Goal: Task Accomplishment & Management: Use online tool/utility

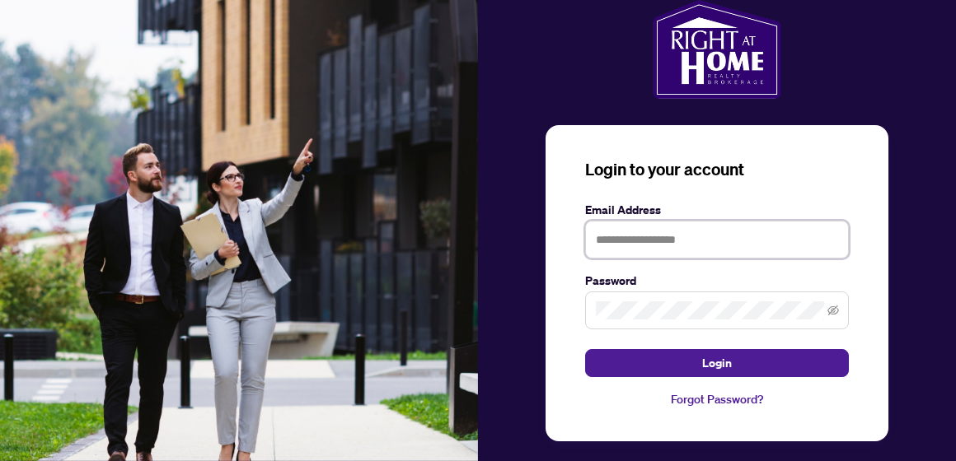
click at [608, 243] on input "text" at bounding box center [717, 240] width 264 height 38
type input "**********"
click at [837, 310] on icon "eye-invisible" at bounding box center [833, 311] width 12 height 10
click at [837, 310] on icon "eye" at bounding box center [833, 310] width 12 height 8
click at [832, 311] on icon "eye-invisible" at bounding box center [833, 311] width 3 height 3
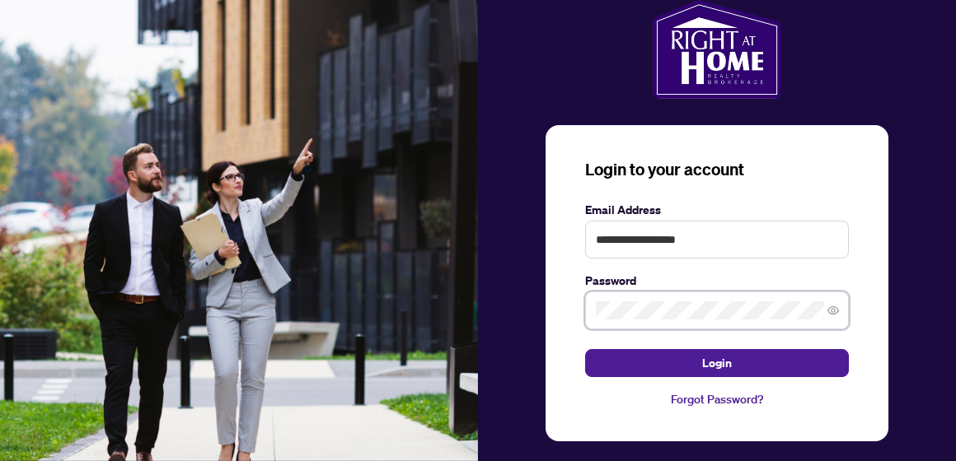
click at [832, 311] on icon "eye" at bounding box center [833, 310] width 12 height 8
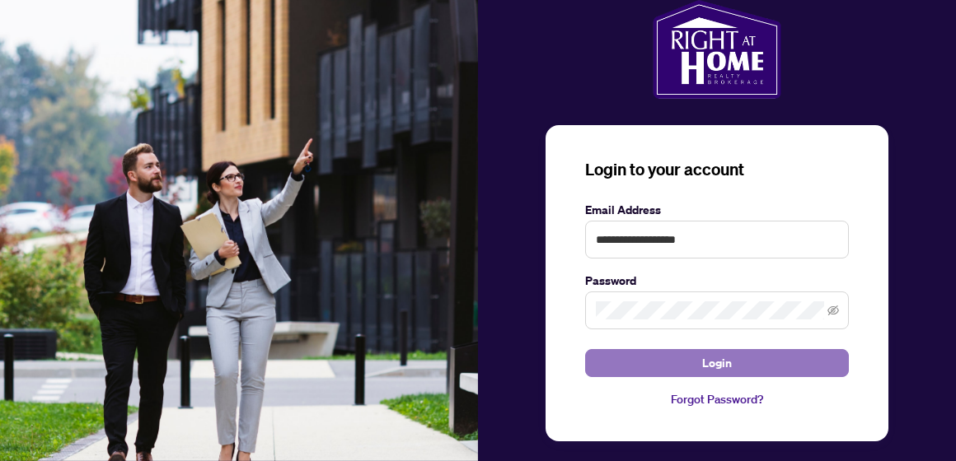
click at [727, 358] on span "Login" at bounding box center [717, 363] width 30 height 26
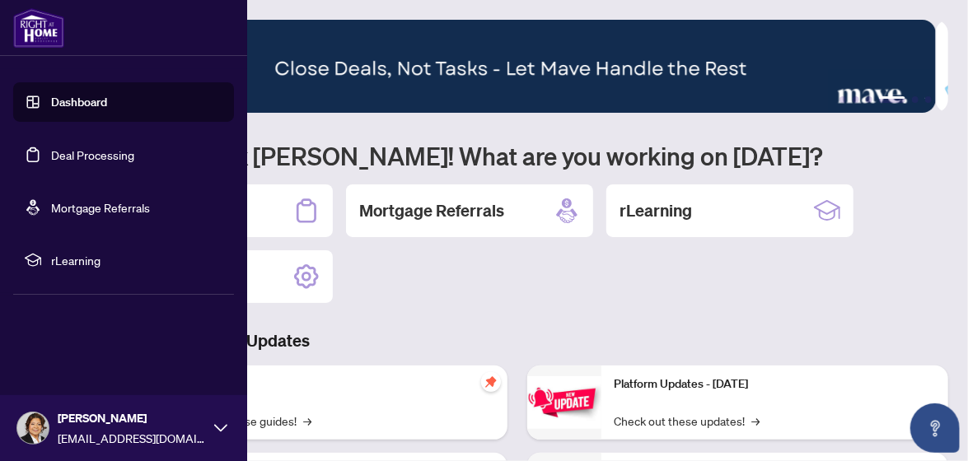
click at [107, 96] on link "Dashboard" at bounding box center [79, 102] width 56 height 15
click at [105, 95] on link "Dashboard" at bounding box center [79, 102] width 56 height 15
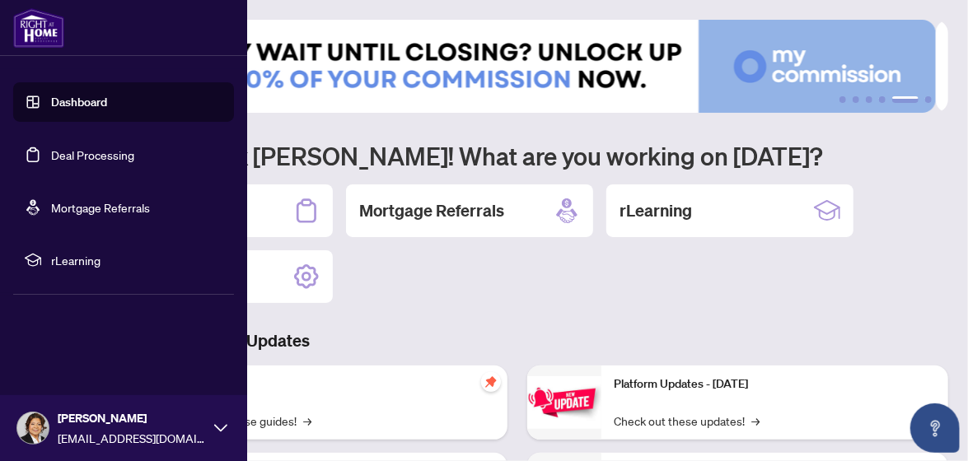
click at [77, 157] on link "Deal Processing" at bounding box center [92, 154] width 83 height 15
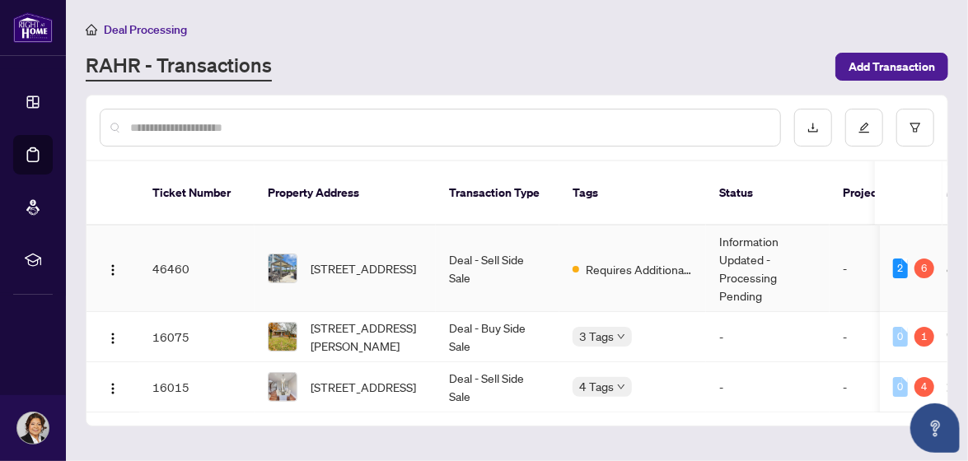
click at [174, 241] on td "46460" at bounding box center [196, 269] width 115 height 87
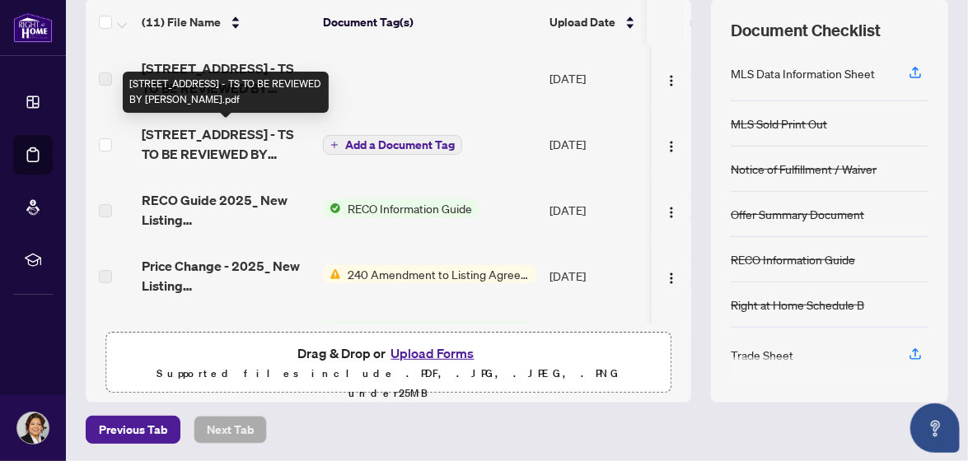
click at [224, 128] on span "[STREET_ADDRESS] - TS TO BE REVIEWED BY [PERSON_NAME].pdf" at bounding box center [226, 144] width 168 height 40
